Goal: Task Accomplishment & Management: Manage account settings

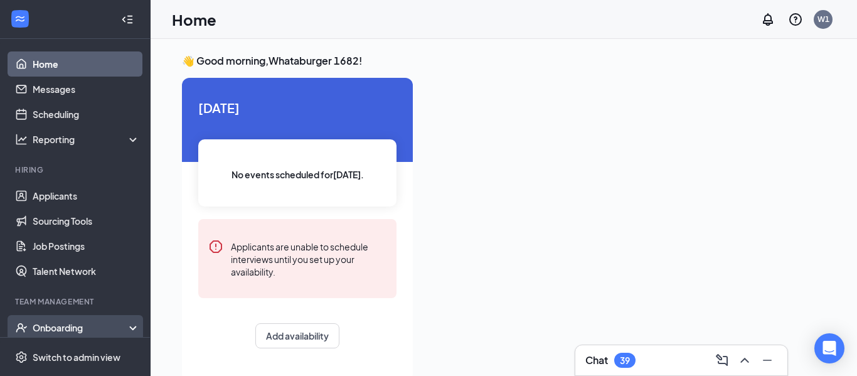
click at [81, 327] on div "Onboarding" at bounding box center [81, 327] width 97 height 13
click at [36, 326] on div "Onboarding" at bounding box center [81, 327] width 97 height 13
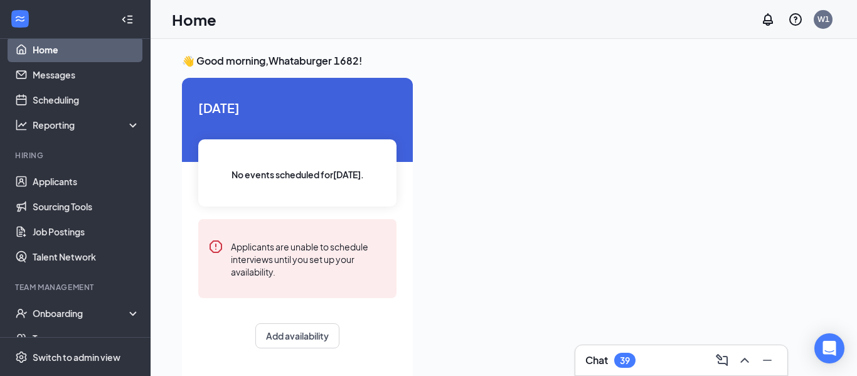
scroll to position [140, 0]
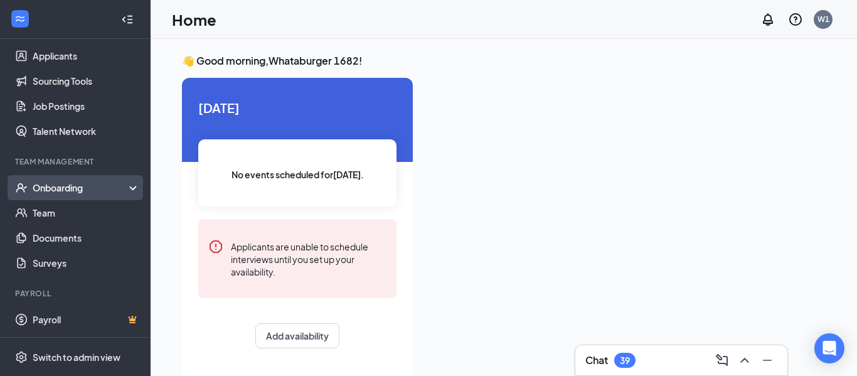
click at [85, 194] on div "Onboarding" at bounding box center [75, 187] width 151 height 25
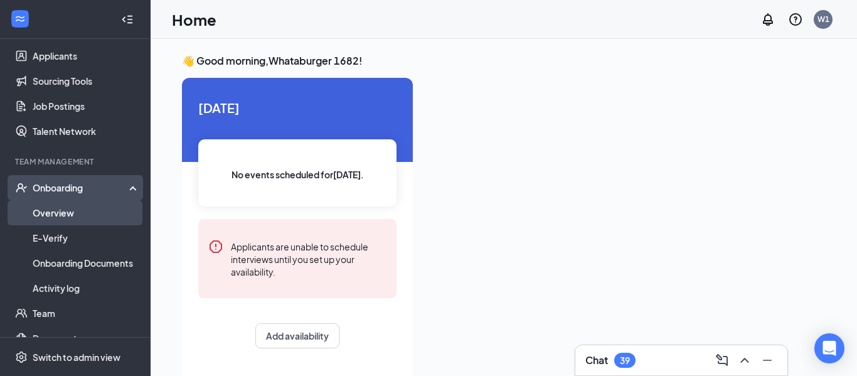
click at [63, 216] on link "Overview" at bounding box center [86, 212] width 107 height 25
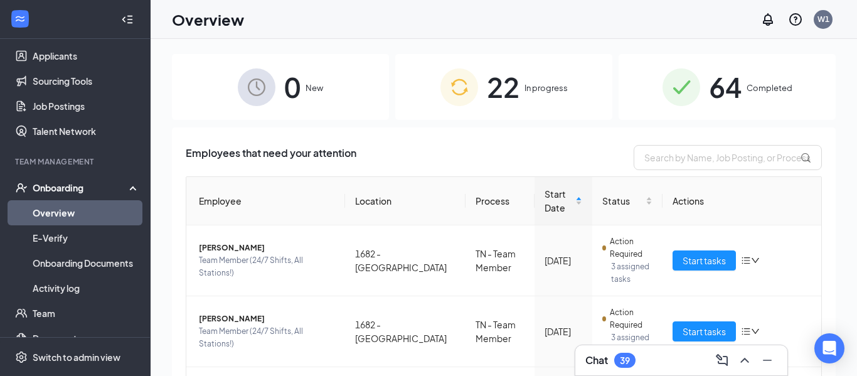
click at [490, 88] on span "22" at bounding box center [503, 86] width 33 height 43
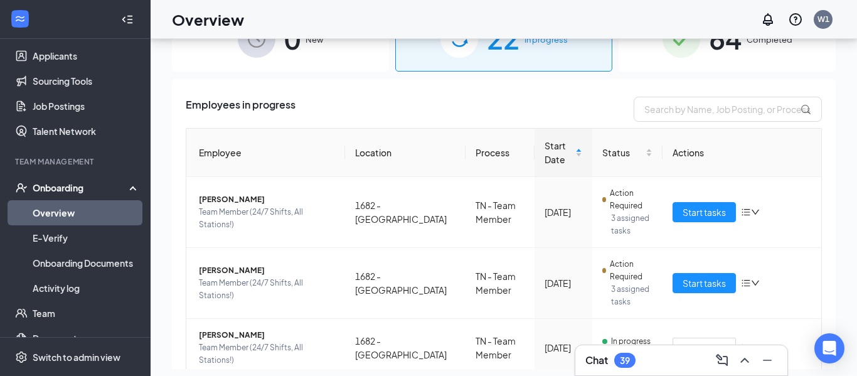
scroll to position [56, 0]
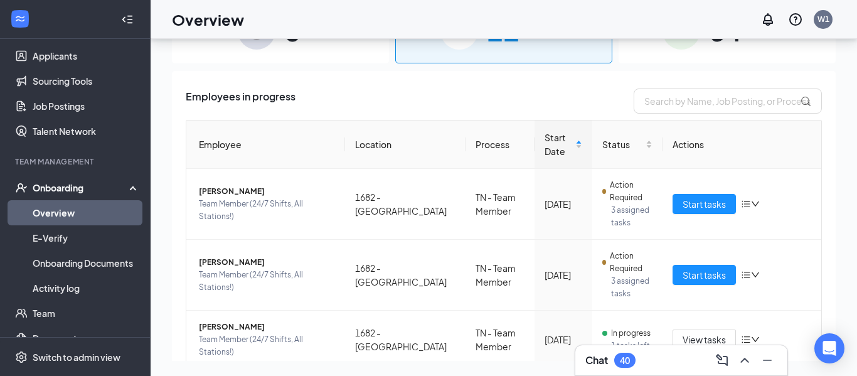
drag, startPoint x: 852, startPoint y: 240, endPoint x: 856, endPoint y: 186, distance: 53.5
click at [856, 186] on html "Home Messages Scheduling Reporting Hiring Applicants Sourcing Tools Job Posting…" at bounding box center [428, 132] width 857 height 376
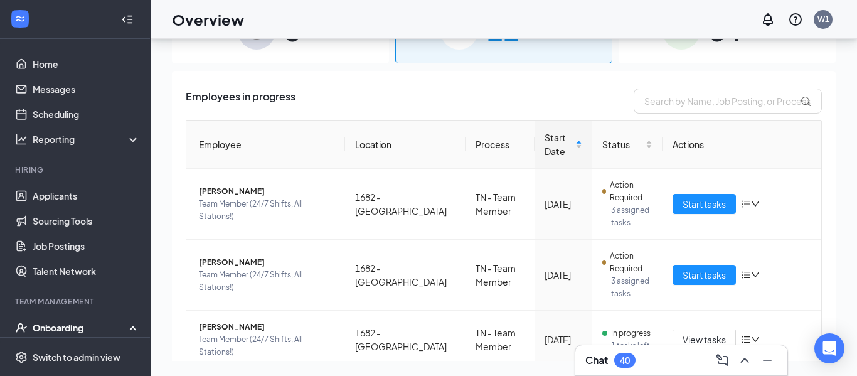
click at [633, 360] on div "40" at bounding box center [624, 360] width 21 height 15
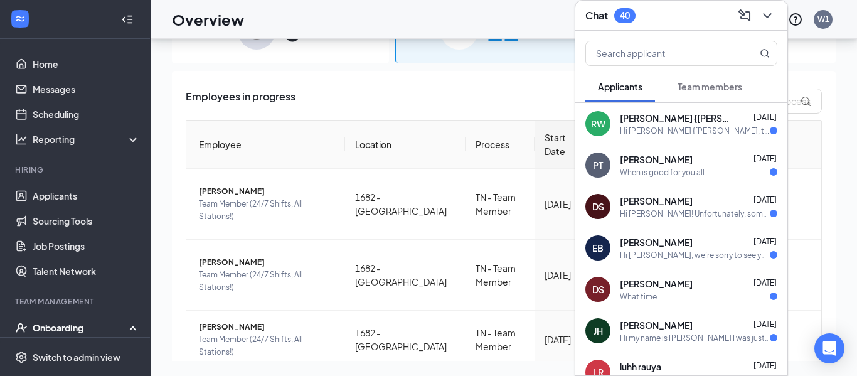
click at [679, 169] on div "When is good for you all" at bounding box center [662, 172] width 85 height 11
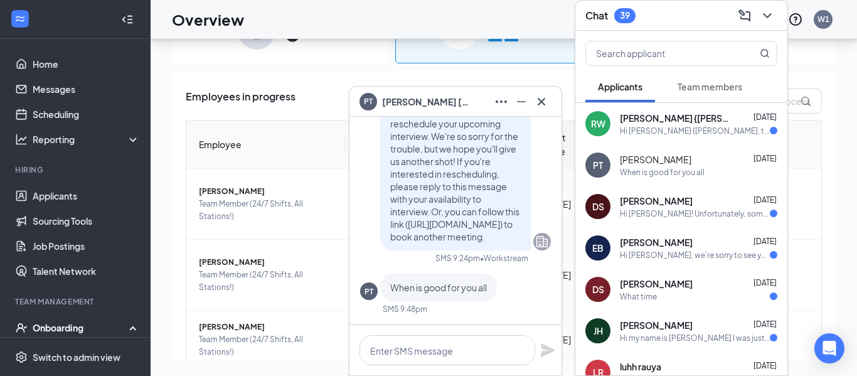
drag, startPoint x: 477, startPoint y: 268, endPoint x: 510, endPoint y: 247, distance: 39.8
click at [510, 247] on div "Hi [PERSON_NAME]! Unfortunately, something has come up we need to reschedule yo…" at bounding box center [455, 198] width 191 height 252
drag, startPoint x: 554, startPoint y: 148, endPoint x: 542, endPoint y: 136, distance: 16.9
click at [542, 137] on div "Hi [PERSON_NAME]! Unfortunately, something has come up we need to reschedule yo…" at bounding box center [455, 161] width 191 height 178
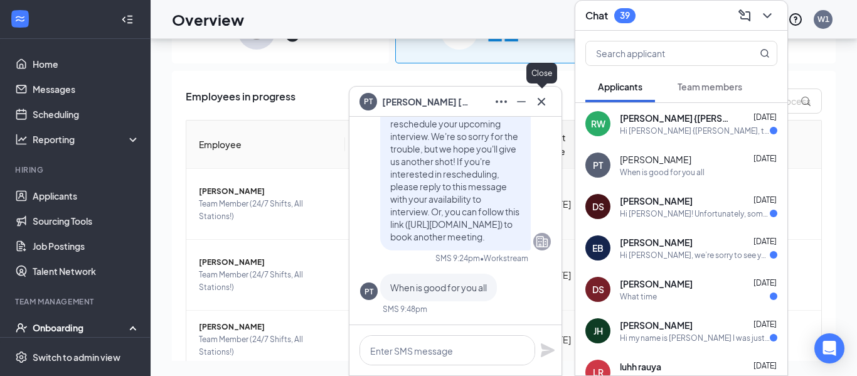
click at [542, 103] on icon "Cross" at bounding box center [541, 101] width 15 height 15
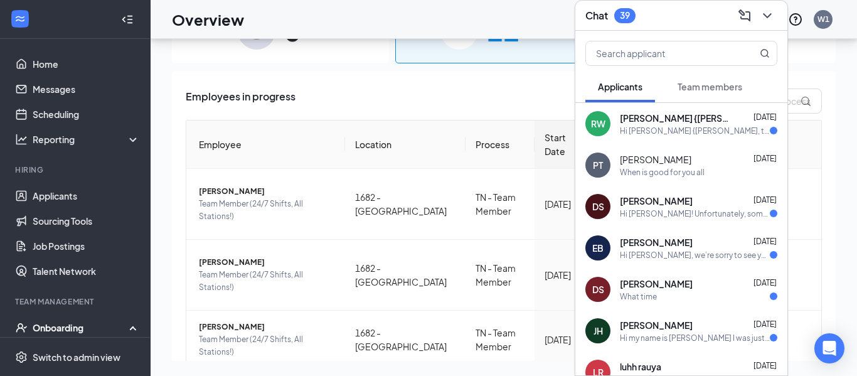
click at [682, 213] on div "Hi [PERSON_NAME]! Unfortunately, something has come up we need to reschedule yo…" at bounding box center [695, 213] width 150 height 11
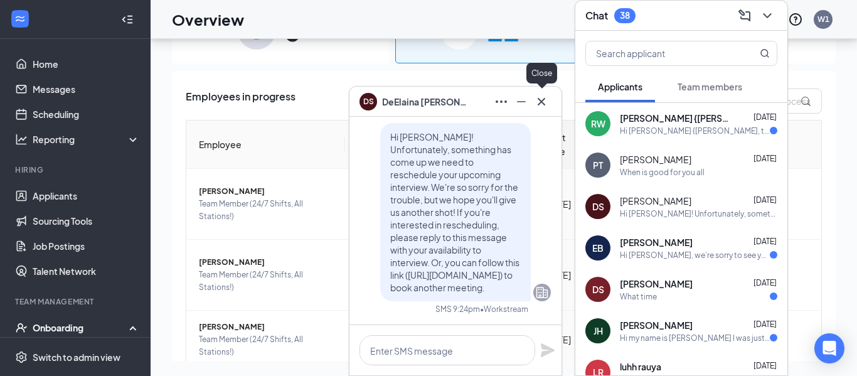
click at [539, 105] on icon "Cross" at bounding box center [541, 101] width 15 height 15
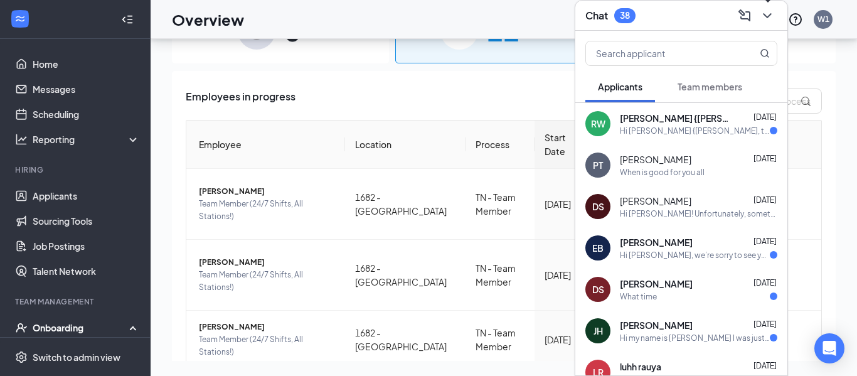
click at [765, 19] on icon "ChevronDown" at bounding box center [767, 15] width 15 height 15
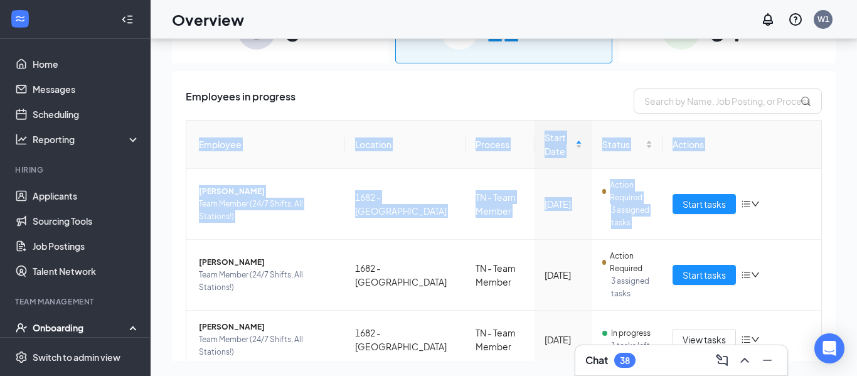
drag, startPoint x: 790, startPoint y: 171, endPoint x: 842, endPoint y: 164, distance: 51.9
click at [842, 164] on div "0 New 22 In progress 64 Completed Employees in progress Employee Location Proce…" at bounding box center [504, 178] width 706 height 393
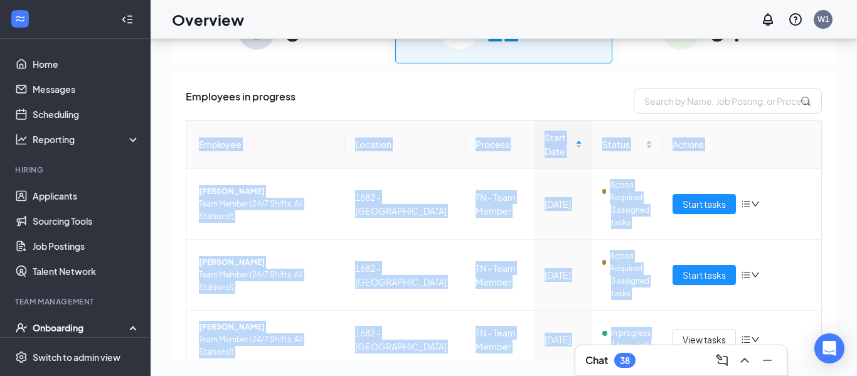
click at [842, 164] on div "0 New 22 In progress 64 Completed Employees in progress Employee Location Proce…" at bounding box center [504, 178] width 706 height 393
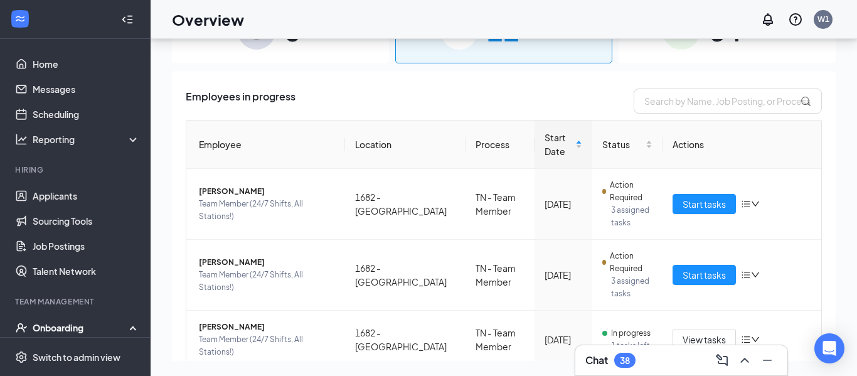
click at [547, 109] on div "Employees in progress" at bounding box center [504, 100] width 636 height 25
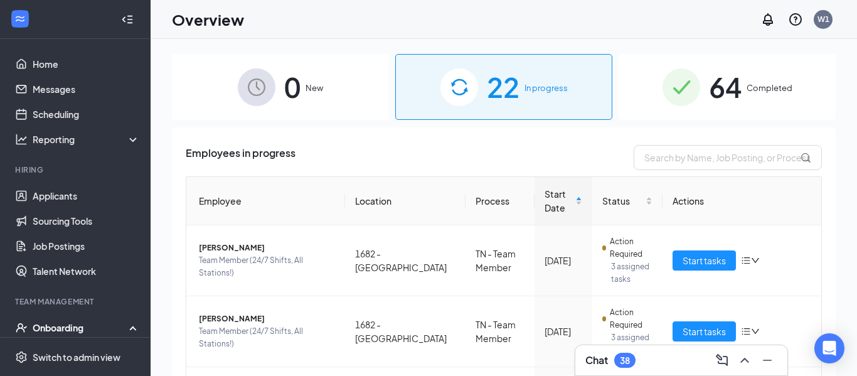
click at [757, 92] on span "Completed" at bounding box center [769, 88] width 46 height 13
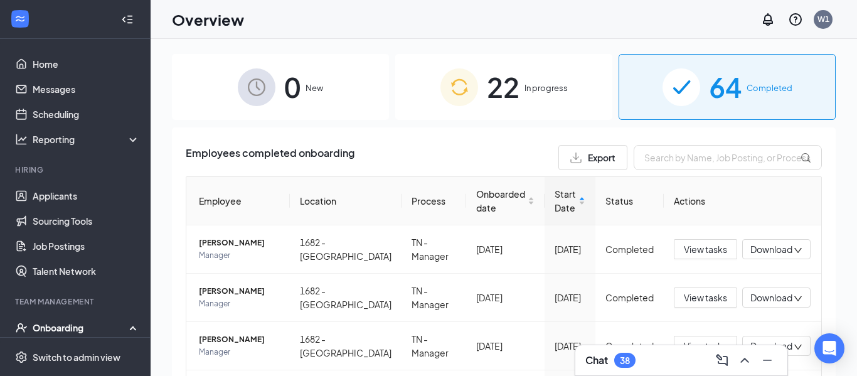
click at [540, 102] on div "22 In progress" at bounding box center [503, 87] width 217 height 66
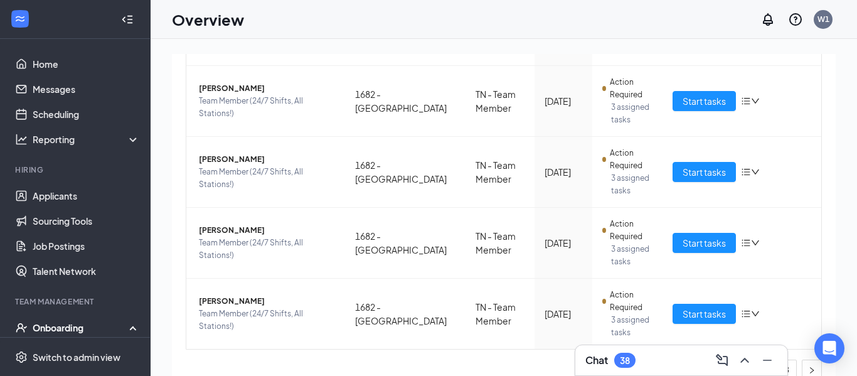
scroll to position [589, 0]
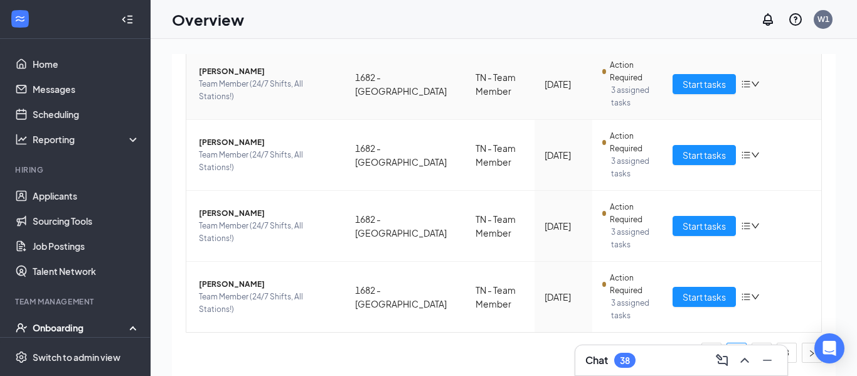
click at [767, 60] on td "Start tasks" at bounding box center [741, 84] width 159 height 71
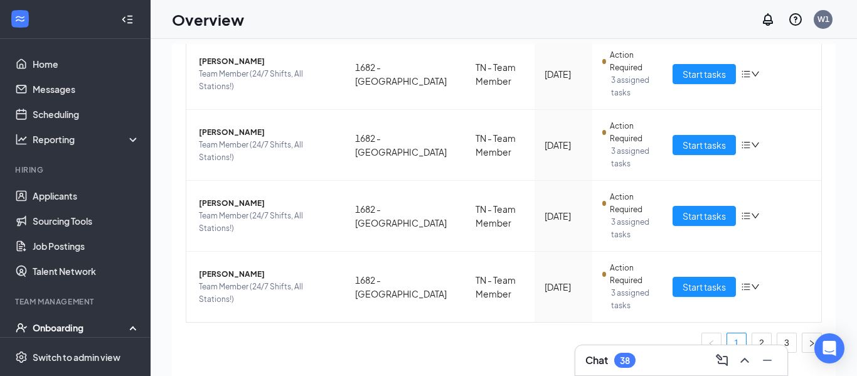
scroll to position [0, 0]
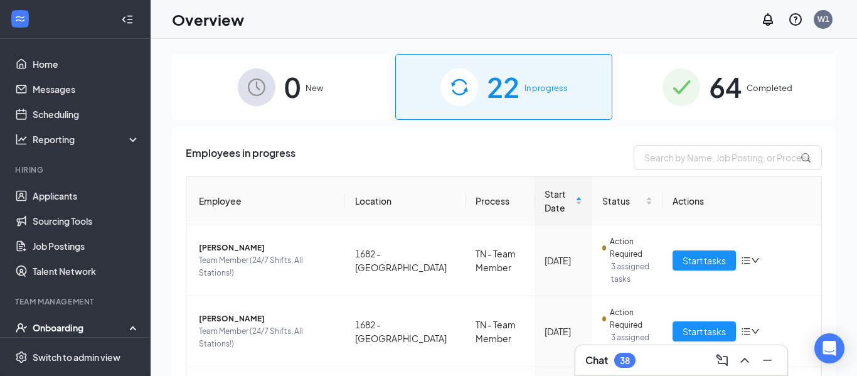
click at [758, 85] on span "Completed" at bounding box center [769, 88] width 46 height 13
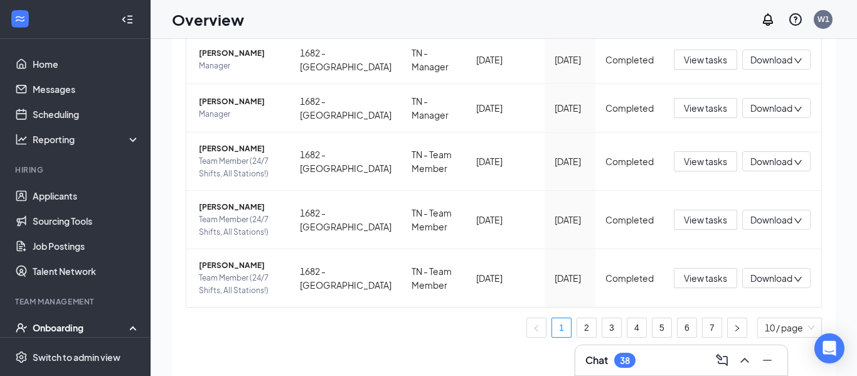
scroll to position [50, 0]
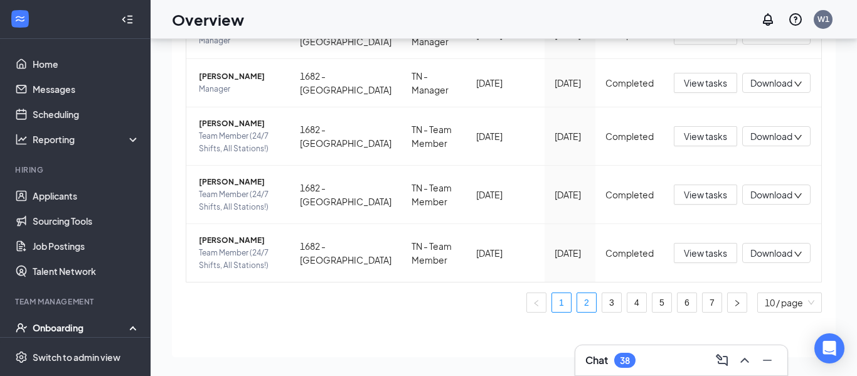
click at [588, 300] on link "2" at bounding box center [586, 302] width 19 height 19
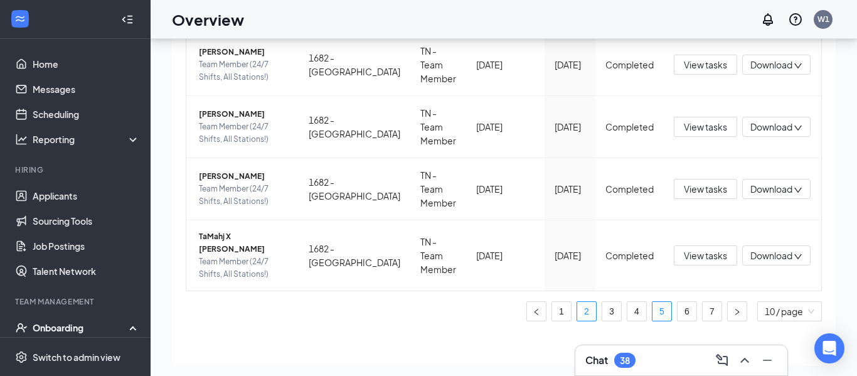
click at [654, 306] on link "5" at bounding box center [661, 311] width 19 height 19
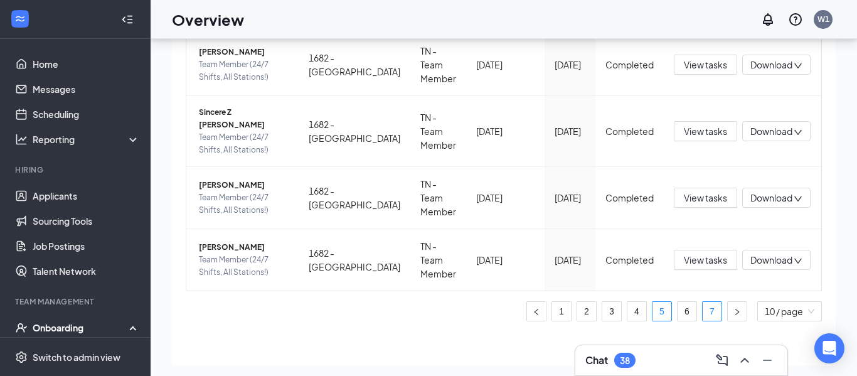
click at [706, 303] on link "7" at bounding box center [712, 311] width 19 height 19
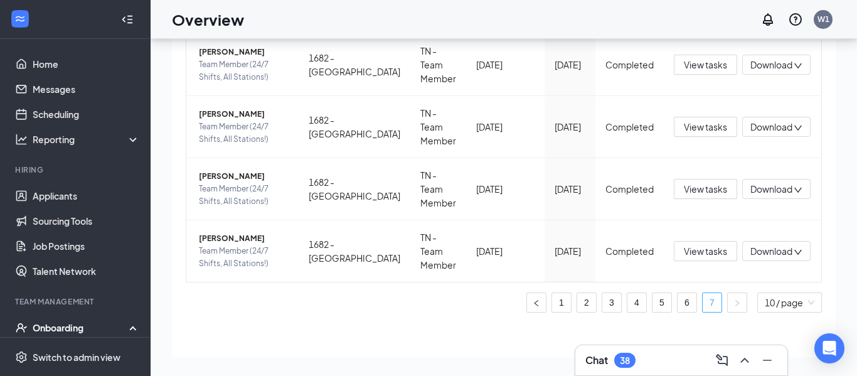
scroll to position [56, 0]
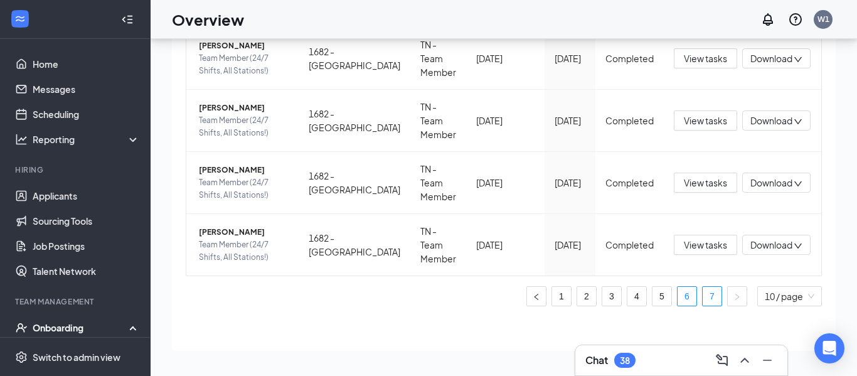
click at [691, 295] on link "6" at bounding box center [686, 296] width 19 height 19
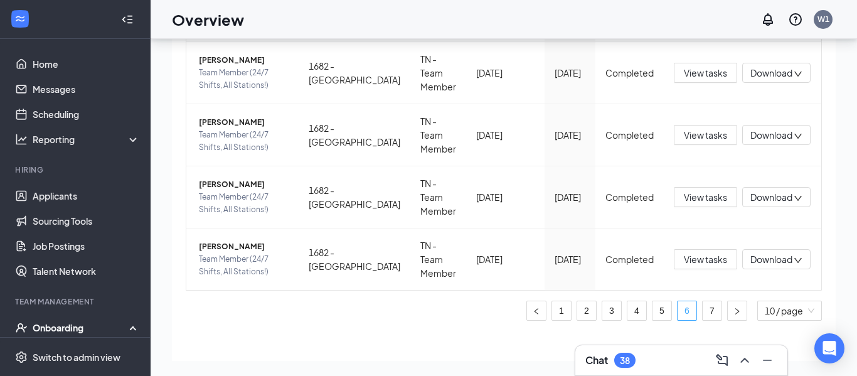
scroll to position [514, 0]
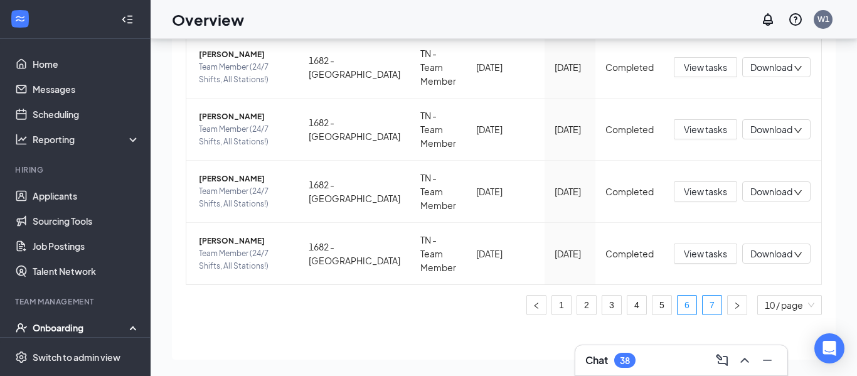
click at [716, 295] on link "7" at bounding box center [712, 304] width 19 height 19
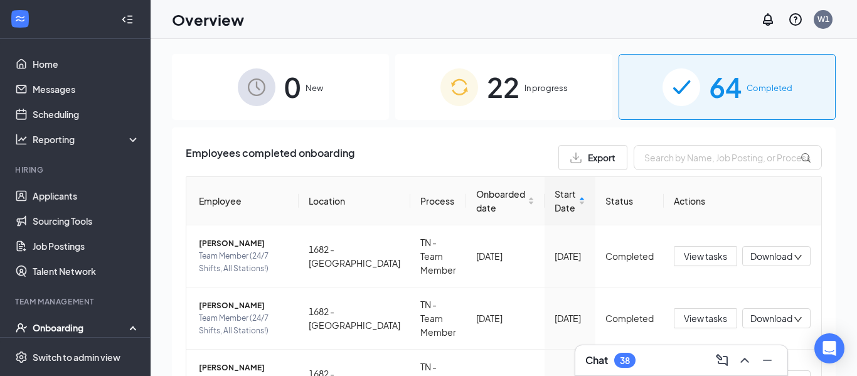
click at [490, 89] on span "22" at bounding box center [503, 86] width 33 height 43
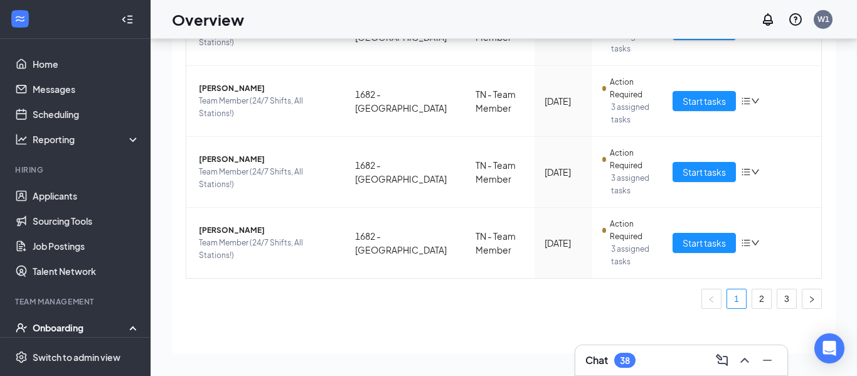
scroll to position [56, 0]
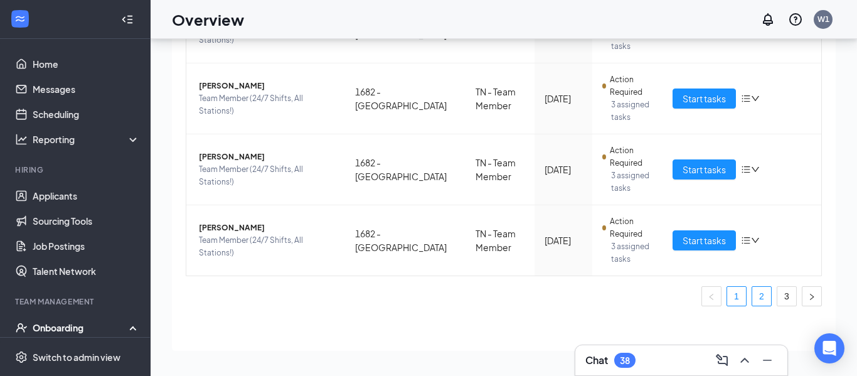
click at [765, 297] on link "2" at bounding box center [761, 296] width 19 height 19
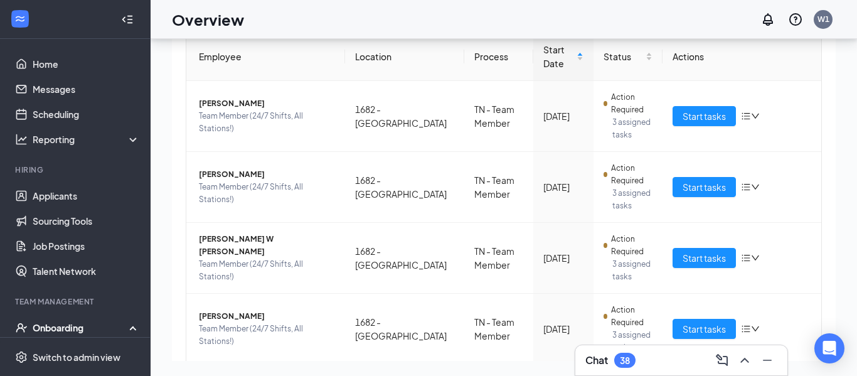
scroll to position [87, 0]
click at [698, 112] on span "Start tasks" at bounding box center [703, 117] width 43 height 14
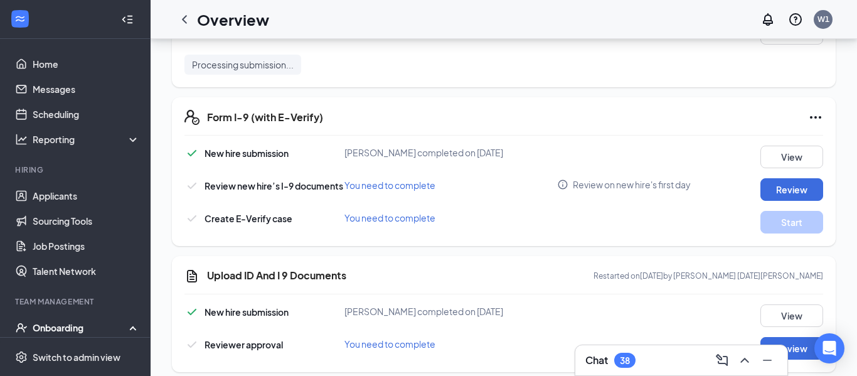
scroll to position [138, 0]
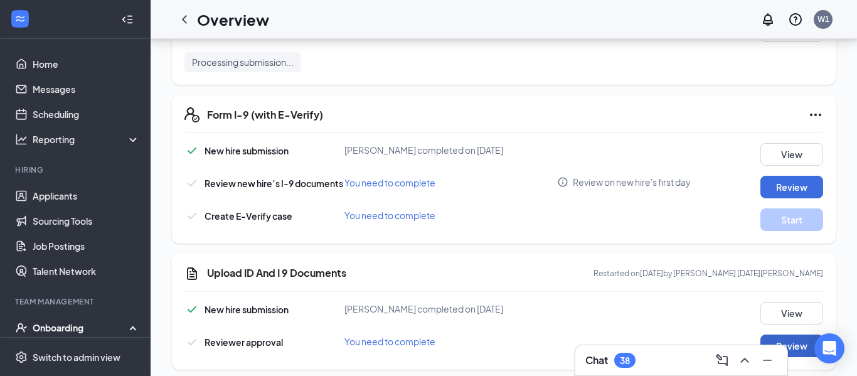
click at [800, 350] on button "Review" at bounding box center [791, 345] width 63 height 23
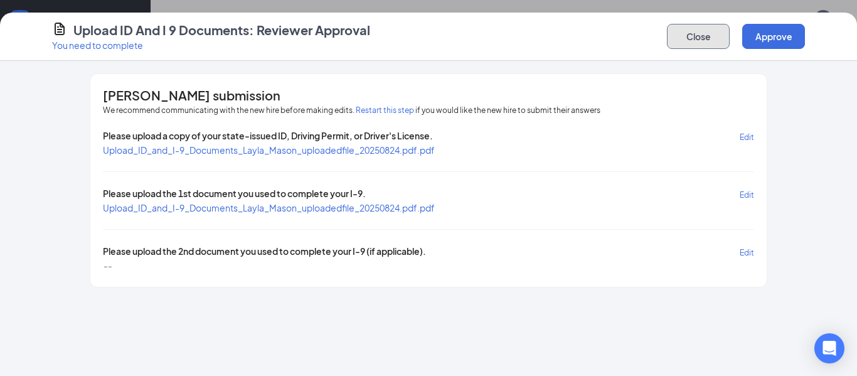
click at [716, 40] on button "Close" at bounding box center [698, 36] width 63 height 25
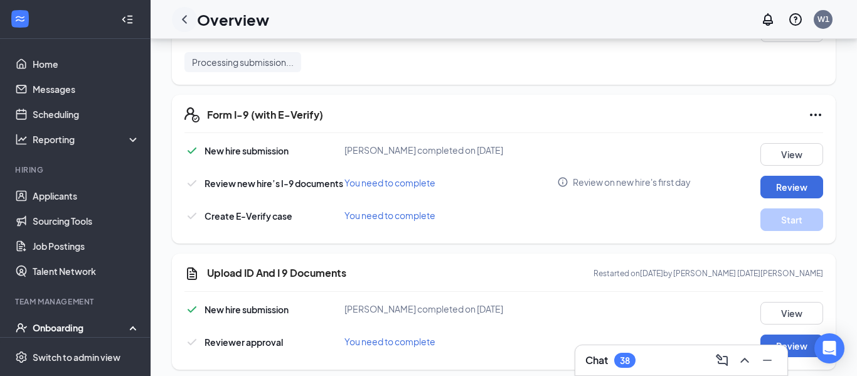
click at [184, 17] on icon "ChevronLeft" at bounding box center [184, 19] width 5 height 8
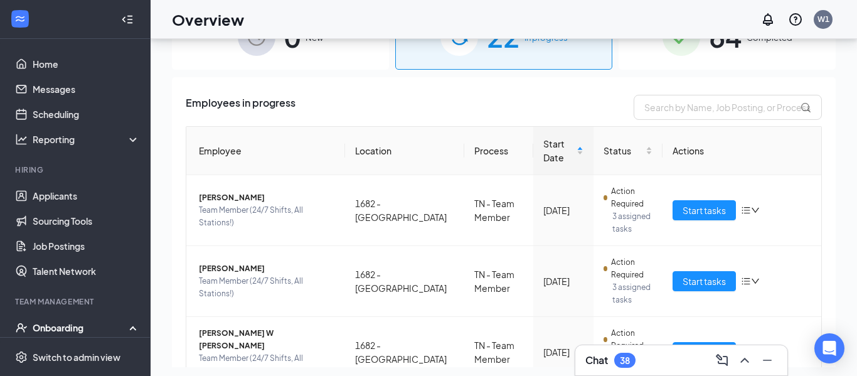
scroll to position [56, 0]
